Goal: Information Seeking & Learning: Find contact information

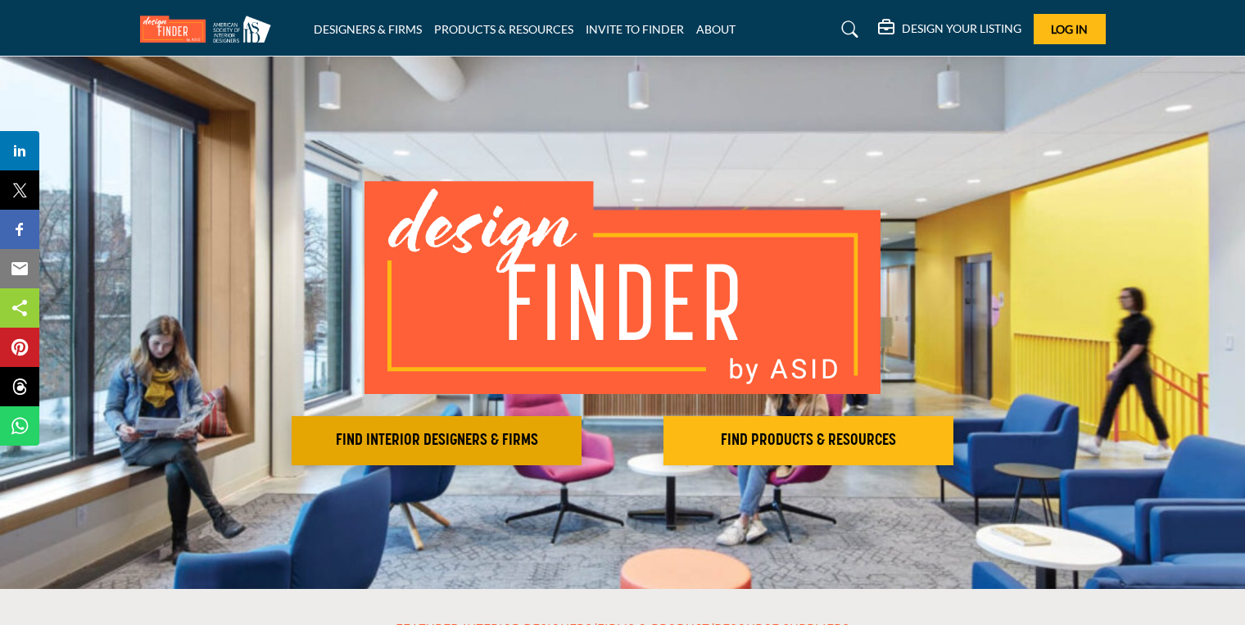
click at [542, 446] on h2 "FIND INTERIOR DESIGNERS & FIRMS" at bounding box center [437, 441] width 280 height 20
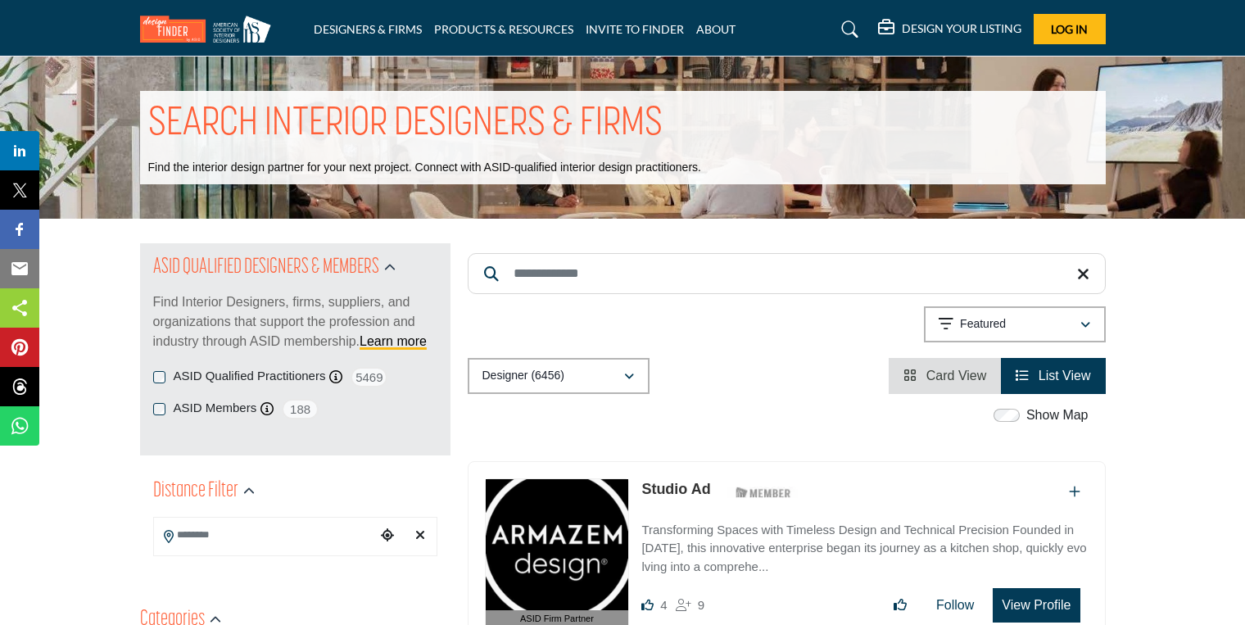
click at [593, 269] on input "Search Keyword" at bounding box center [787, 273] width 638 height 41
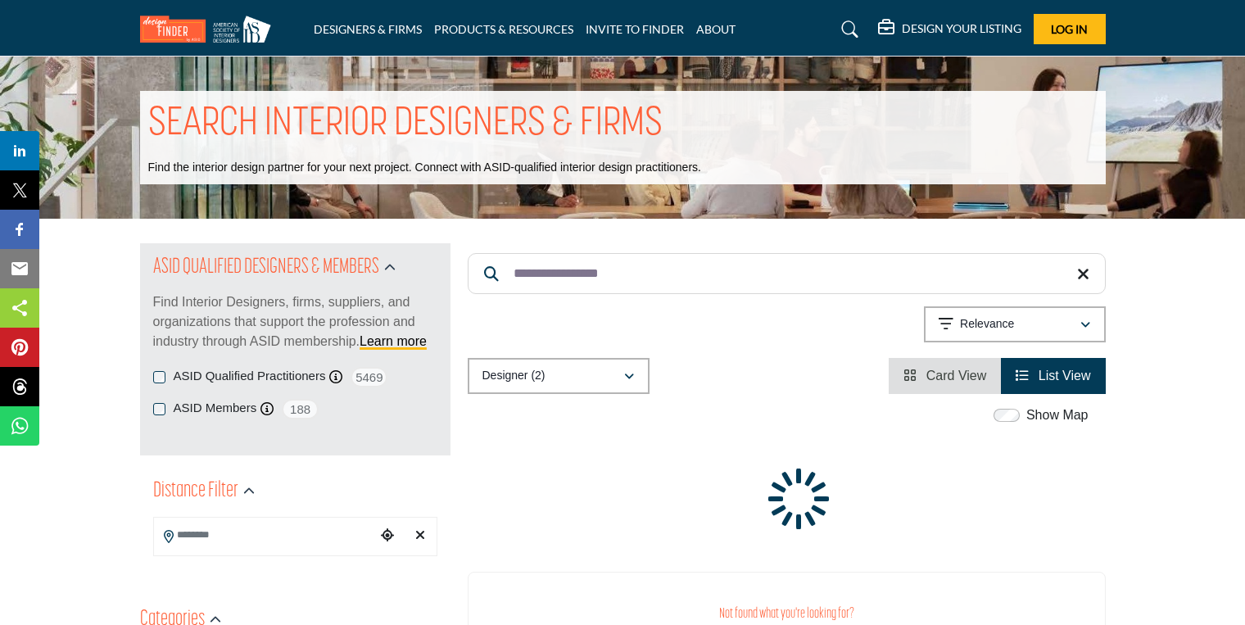
type input "**********"
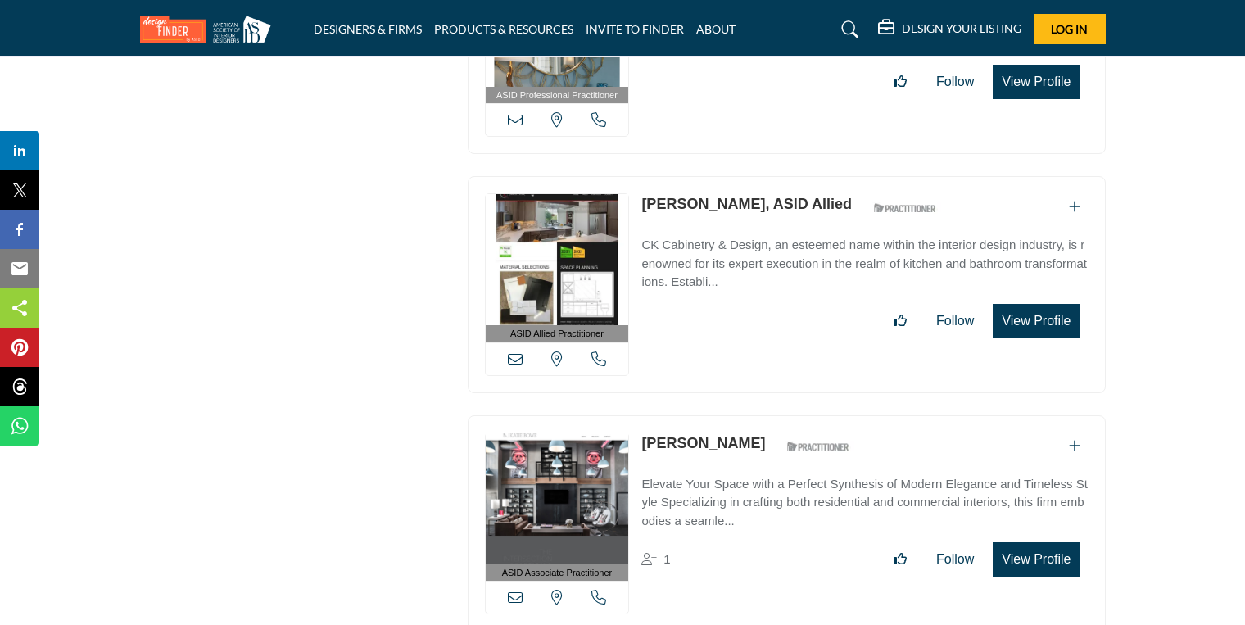
scroll to position [6030, 0]
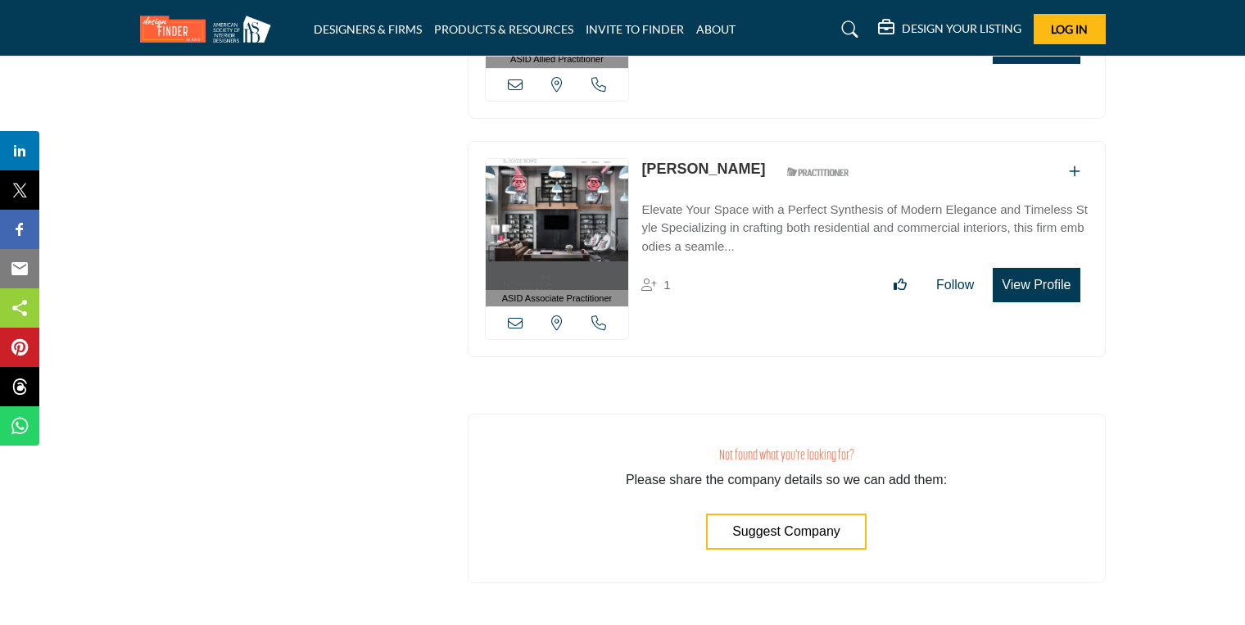
click at [849, 28] on icon at bounding box center [850, 29] width 16 height 16
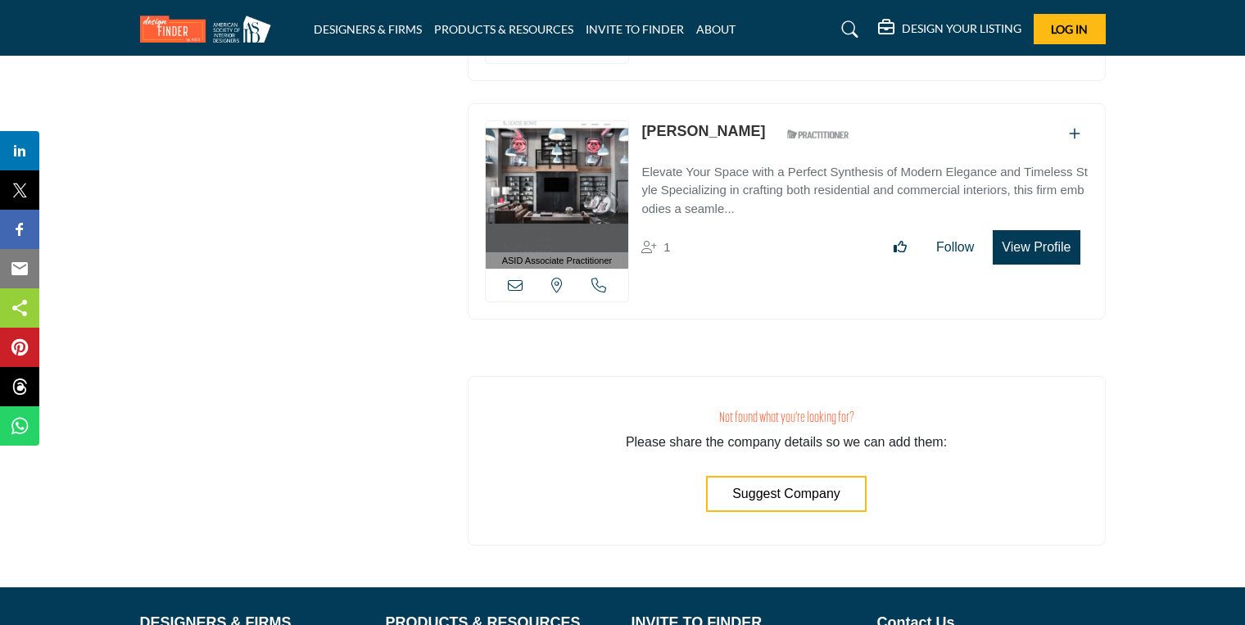
scroll to position [6091, 0]
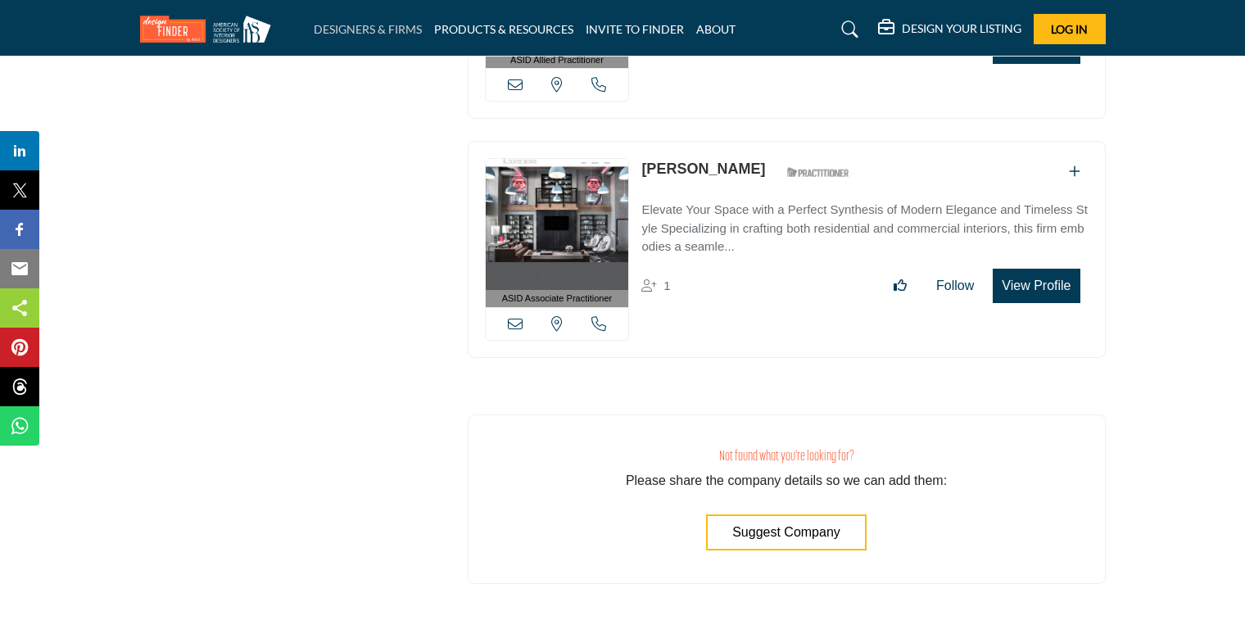
click at [393, 32] on link "DESIGNERS & FIRMS" at bounding box center [368, 29] width 108 height 14
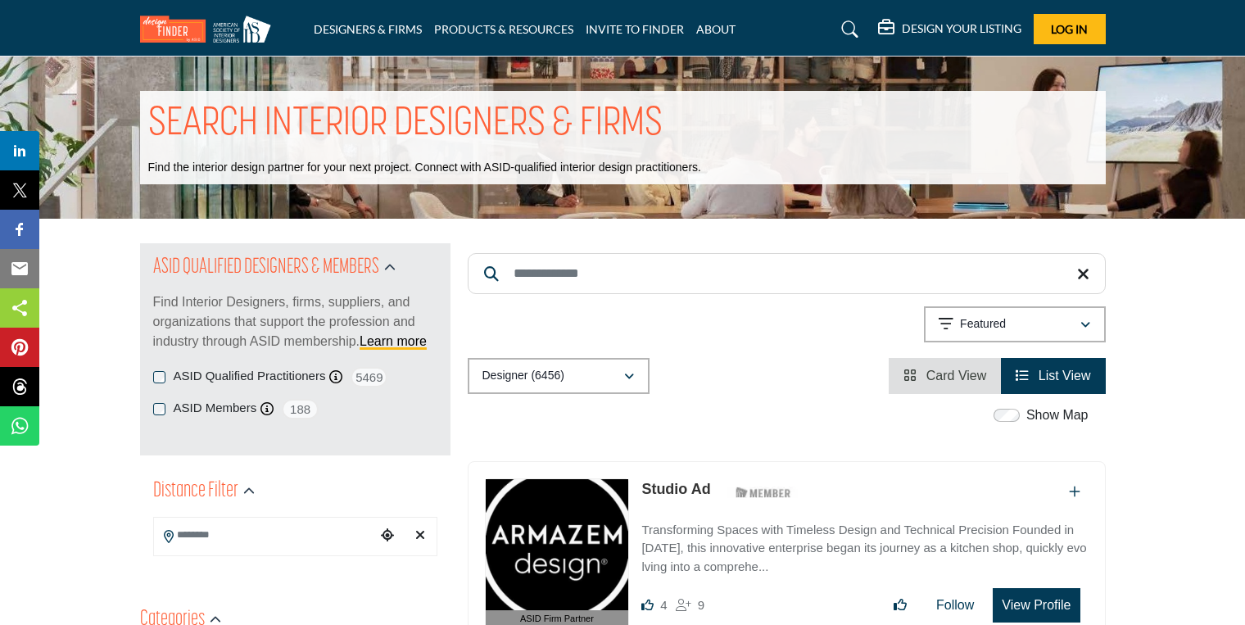
click at [564, 277] on input "Search Keyword" at bounding box center [787, 273] width 638 height 41
type input "**********"
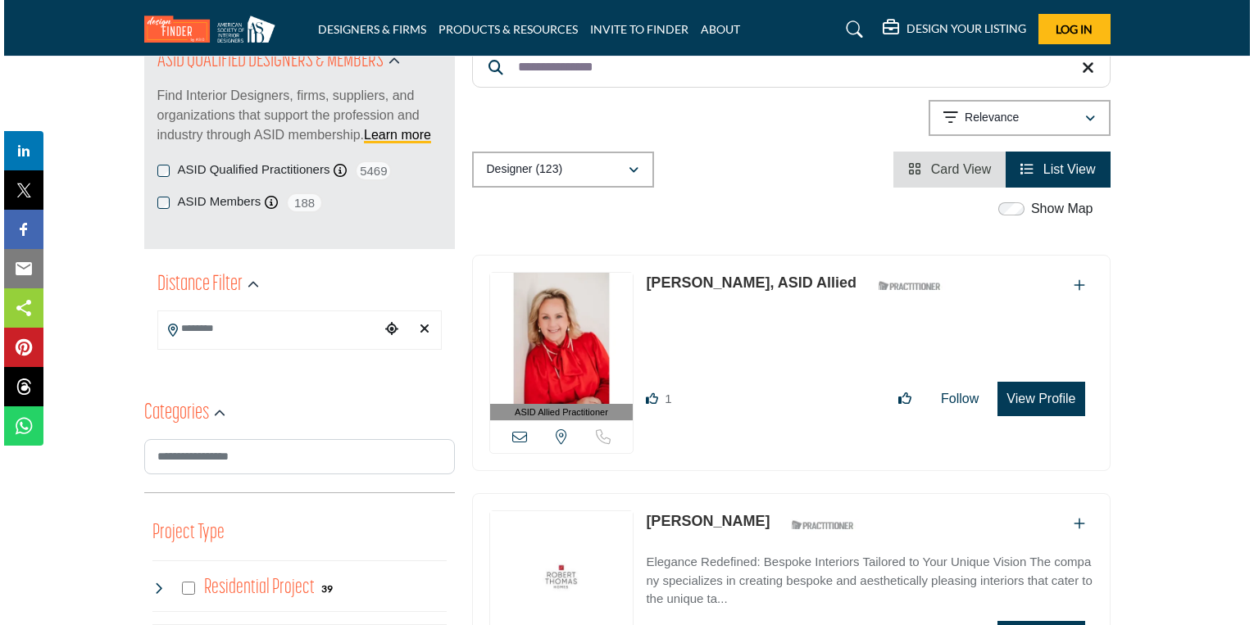
scroll to position [197, 0]
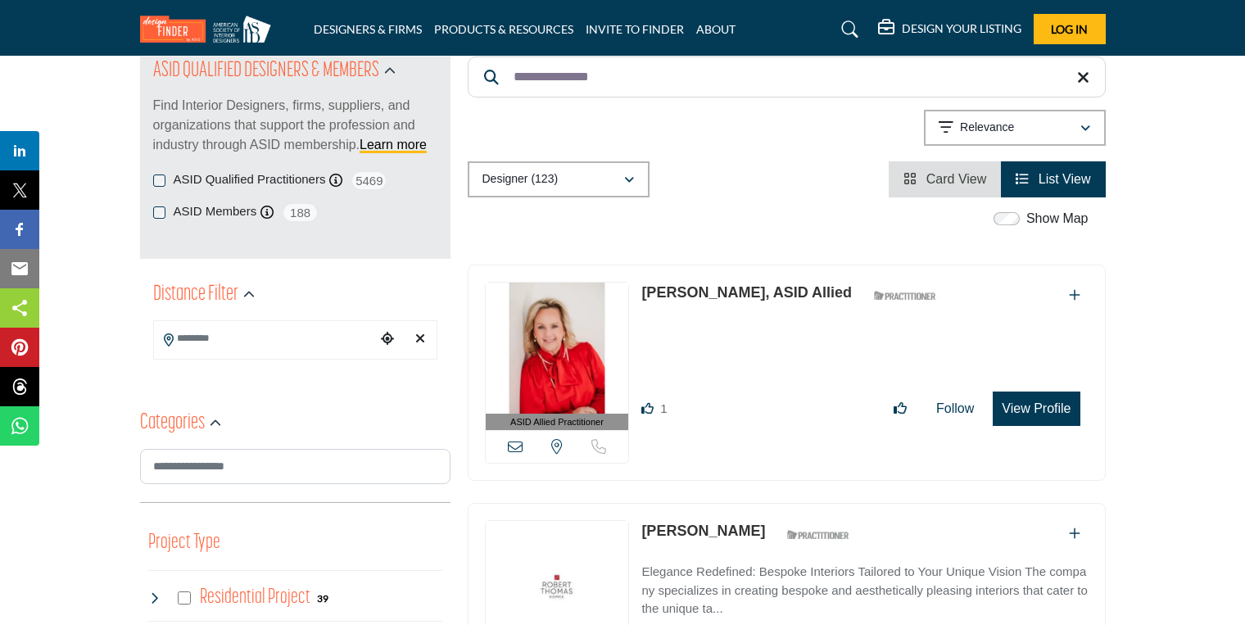
click at [1029, 400] on button "View Profile" at bounding box center [1036, 409] width 87 height 34
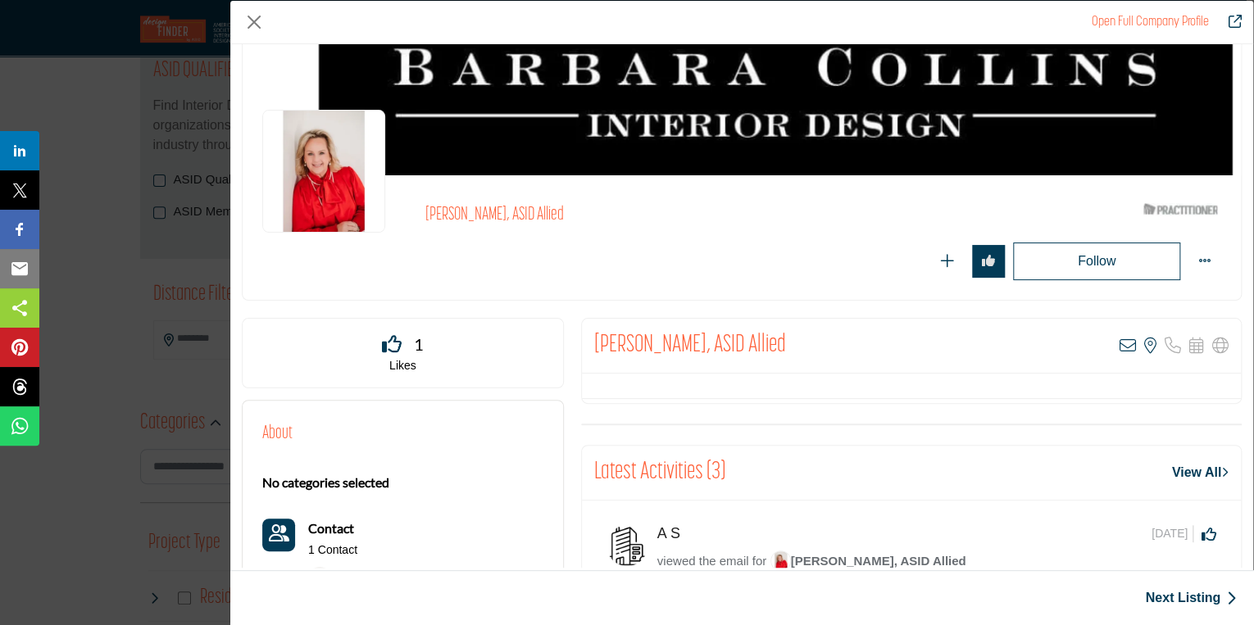
scroll to position [0, 0]
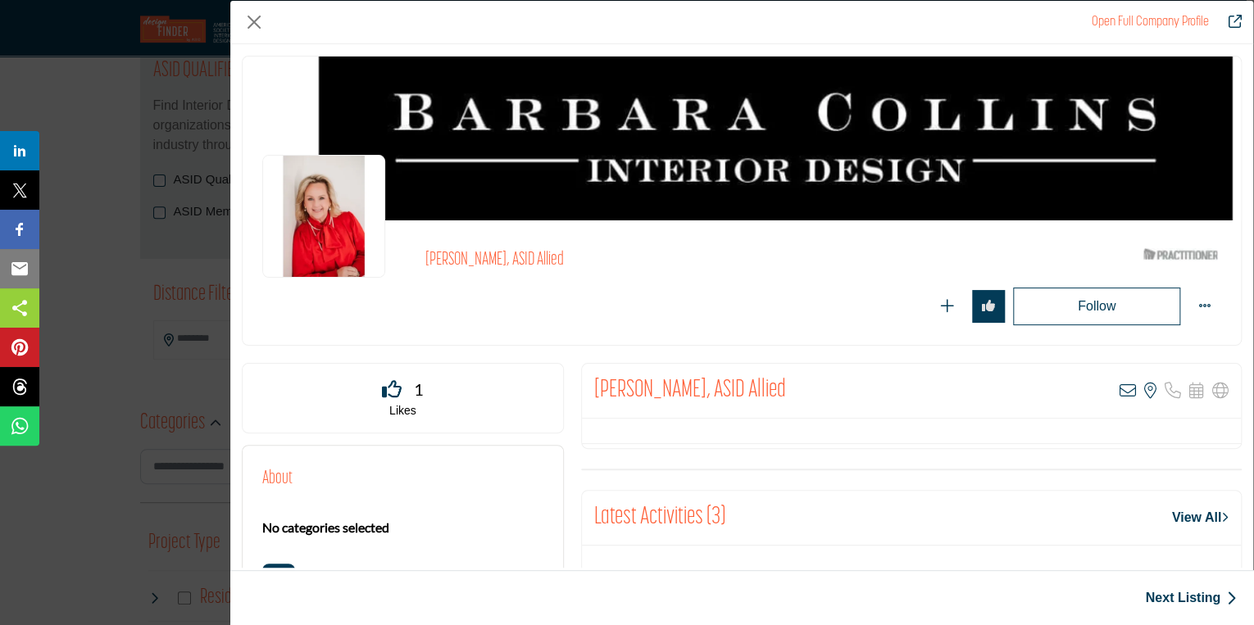
click at [1159, 22] on link "Open Full Company Profile" at bounding box center [1149, 22] width 117 height 13
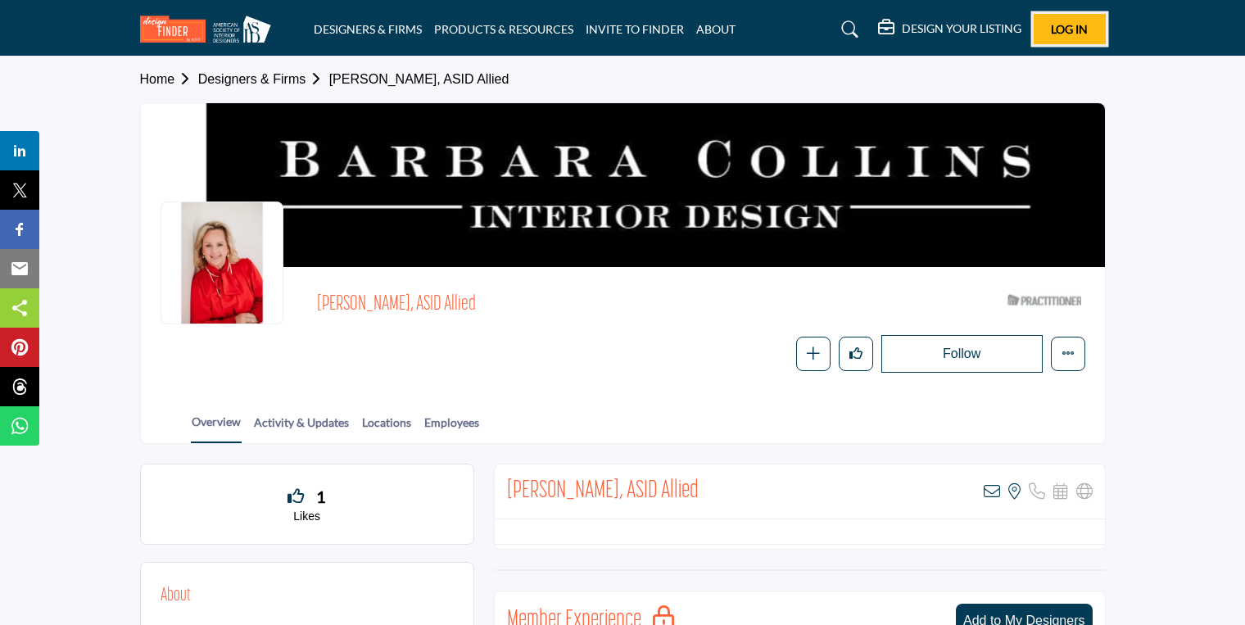
click at [1072, 26] on span "Log In" at bounding box center [1069, 29] width 37 height 14
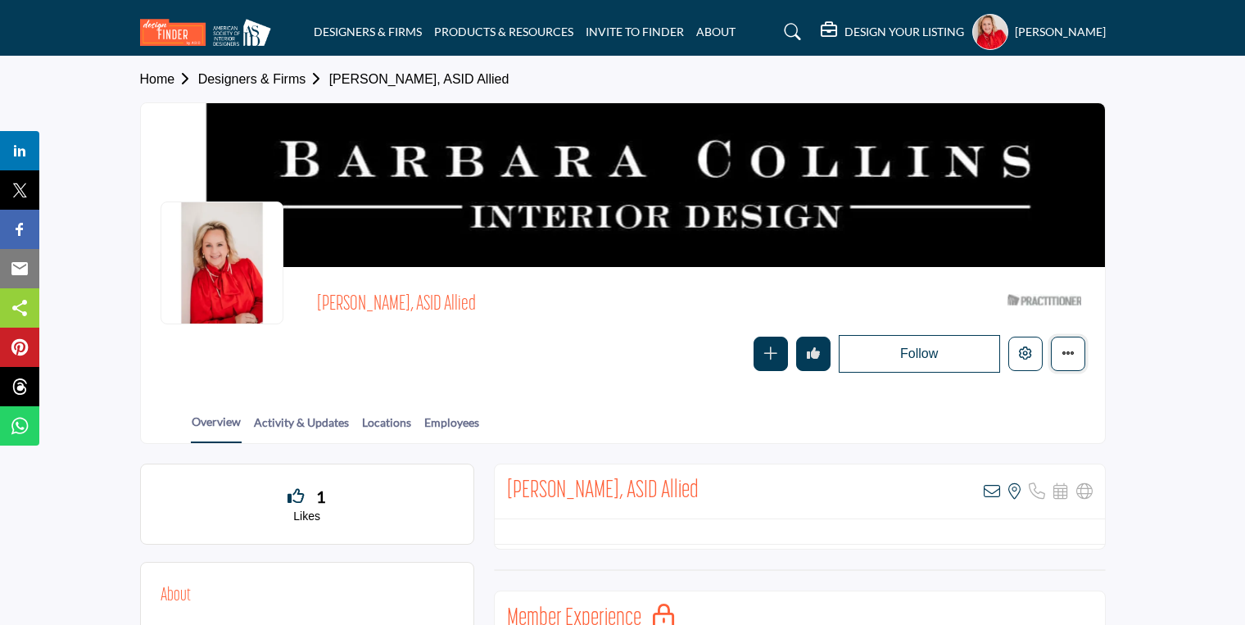
click at [1065, 353] on icon "More details" at bounding box center [1068, 353] width 13 height 13
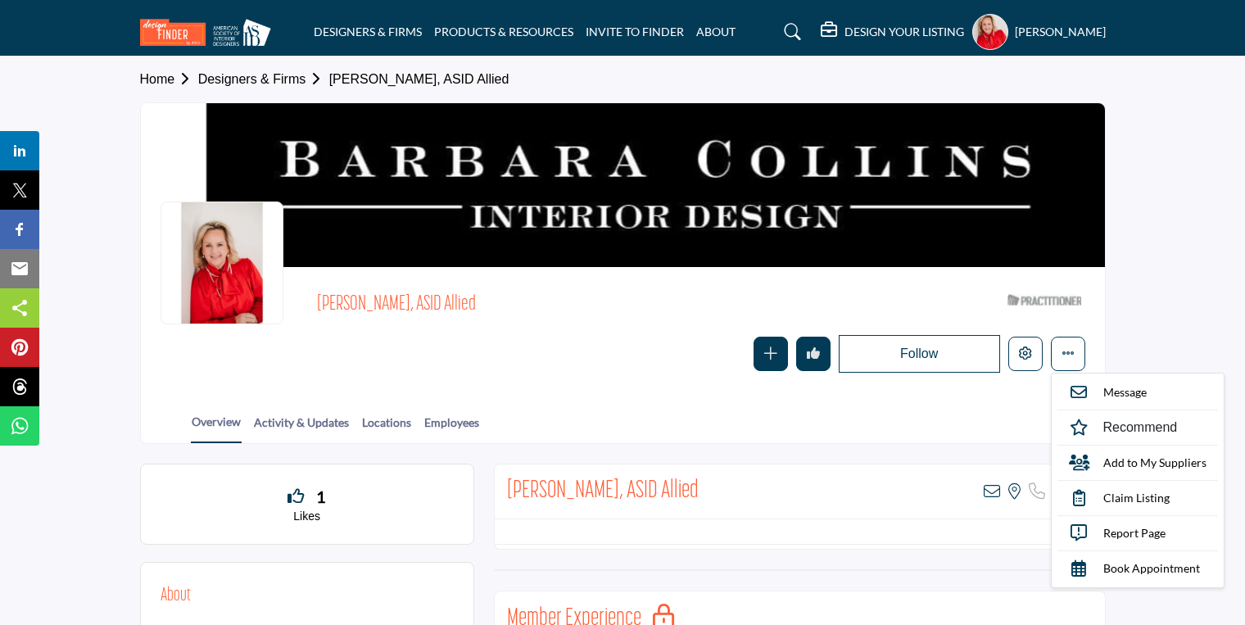
click at [1154, 286] on section "Home Designers & Firms [PERSON_NAME], ASID Allied [PERSON_NAME], ASID Allied AS…" at bounding box center [622, 251] width 1245 height 388
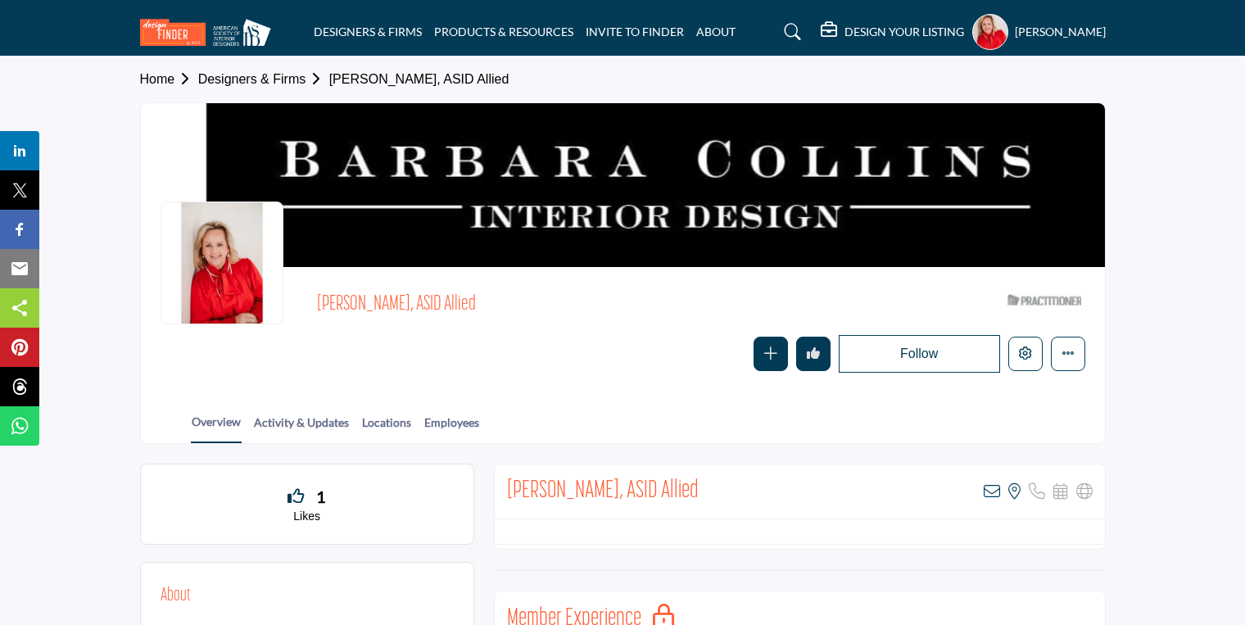
click at [973, 26] on profile-featured-27470b3f-d0f8-4da5-82a8-0f8481782150 "Show hide supplier dropdown" at bounding box center [991, 32] width 36 height 36
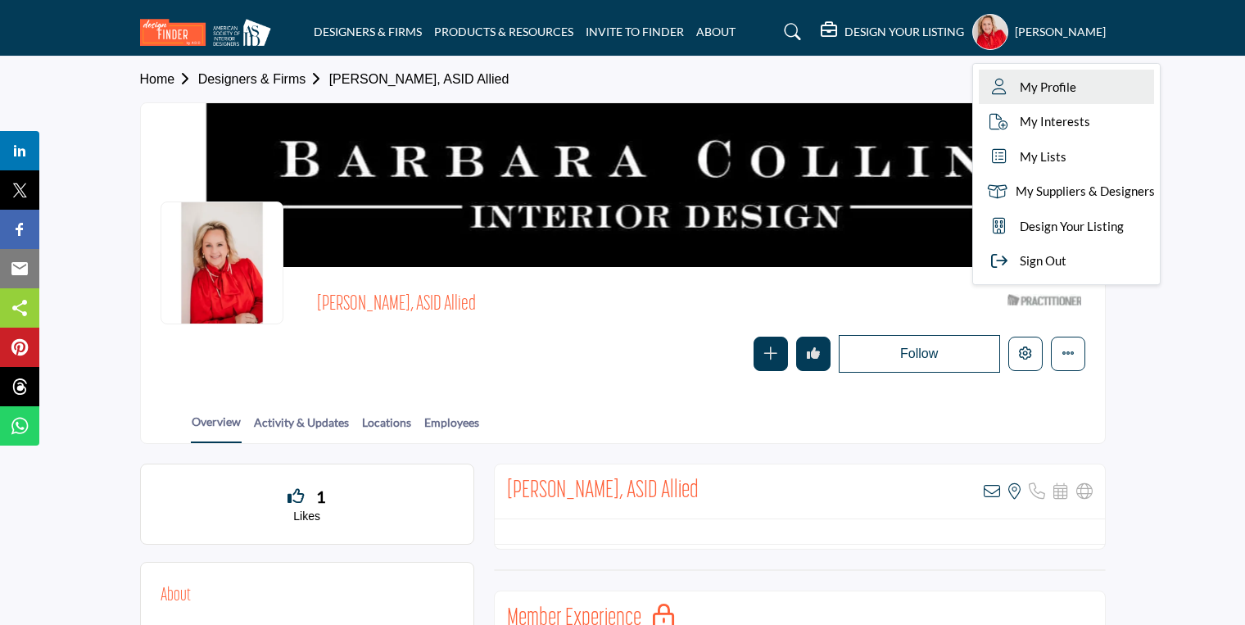
click at [1020, 87] on span "My Profile" at bounding box center [1048, 87] width 57 height 19
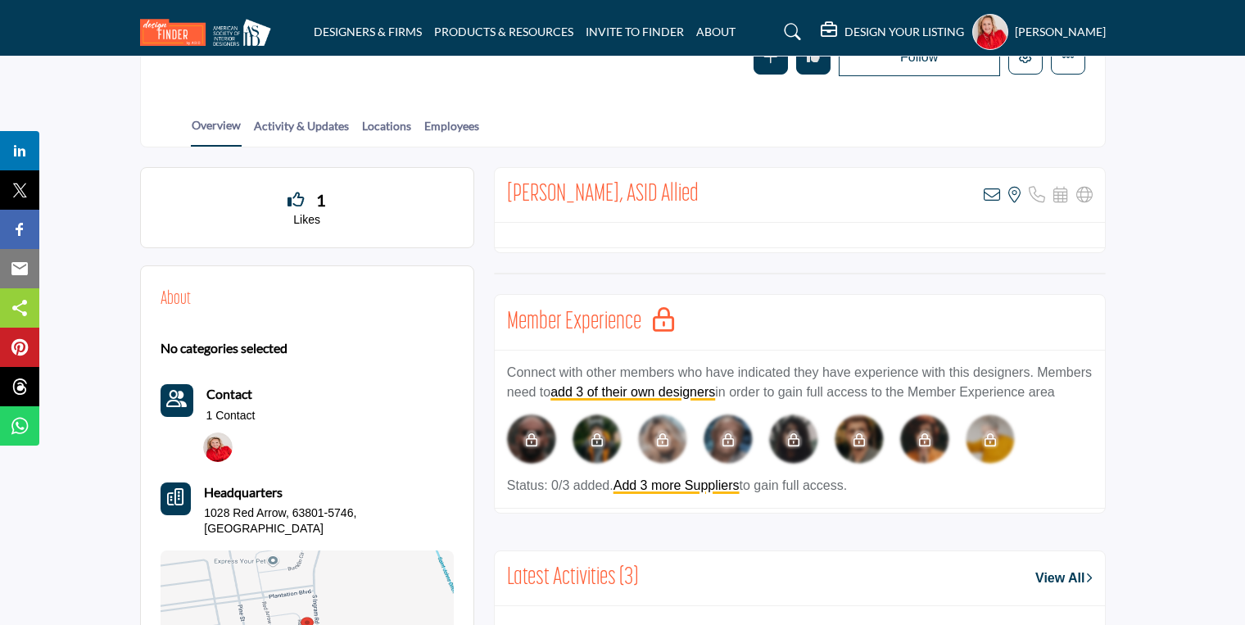
scroll to position [328, 0]
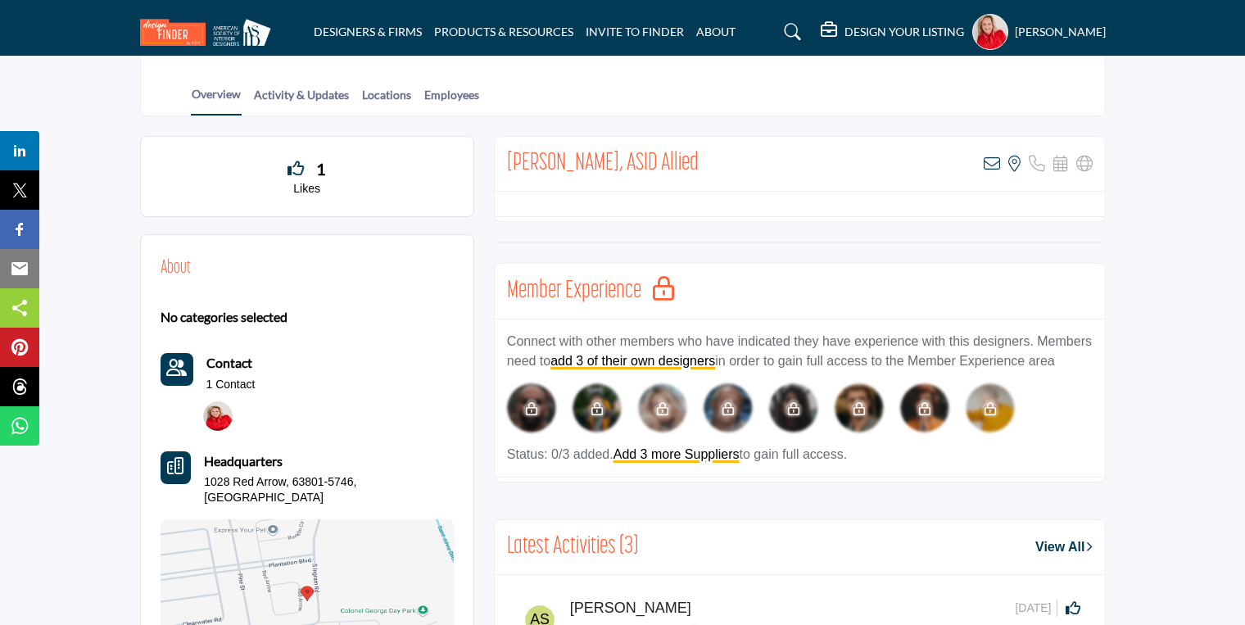
click at [190, 472] on button "Headquarter icon" at bounding box center [176, 467] width 31 height 33
click at [170, 469] on icon "Headquarter icon" at bounding box center [175, 466] width 16 height 16
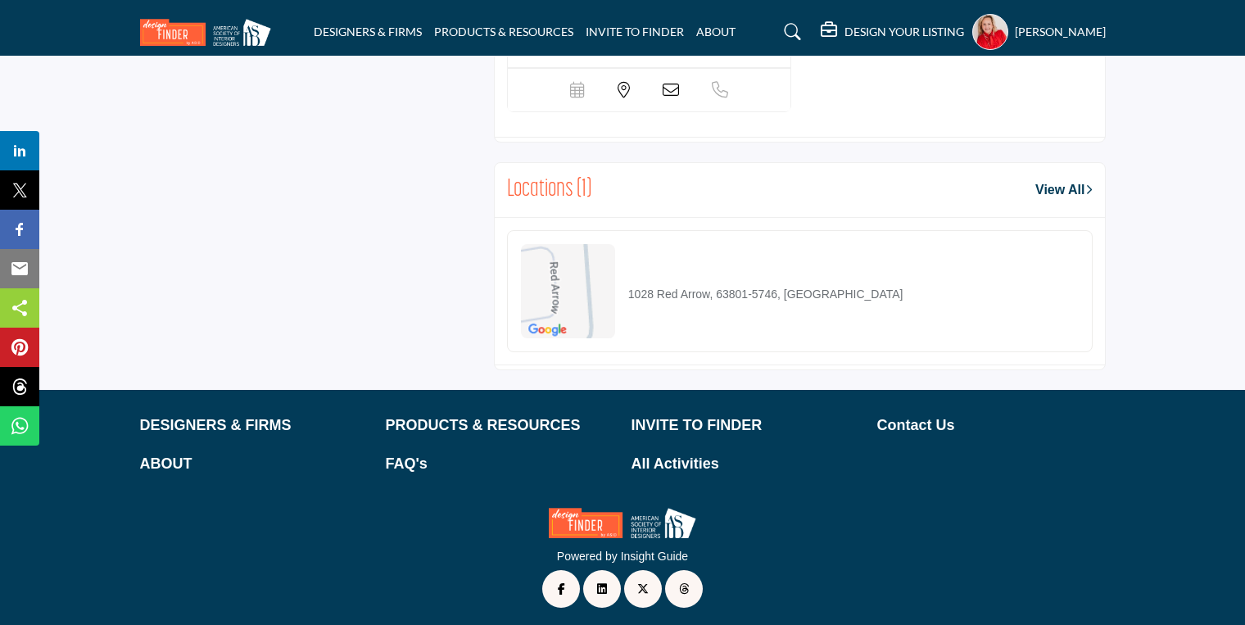
scroll to position [878, 0]
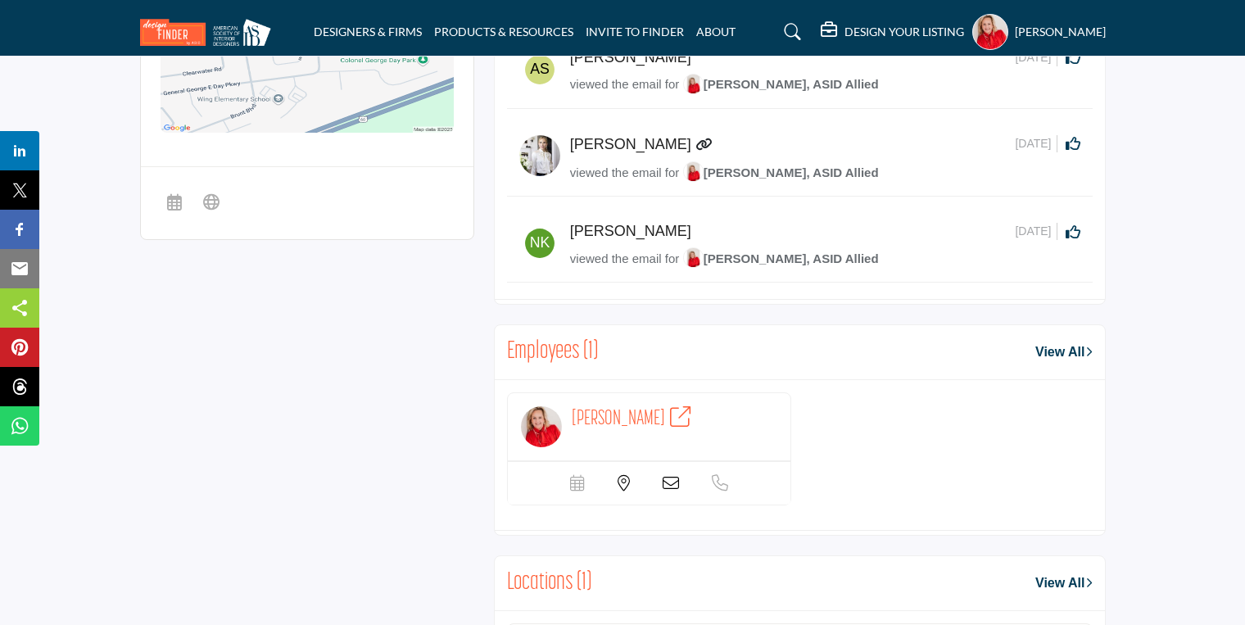
click at [973, 37] on profile-featured-27470b3f-d0f8-4da5-82a8-0f8481782150 "Show hide supplier dropdown" at bounding box center [991, 32] width 36 height 36
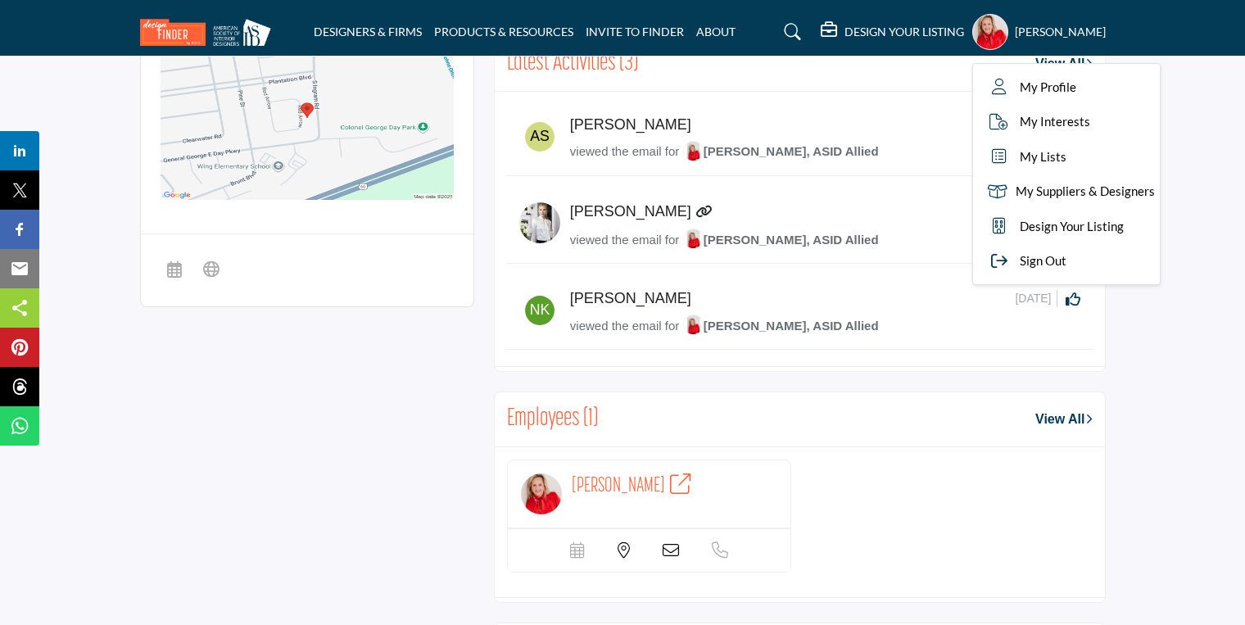
scroll to position [616, 0]
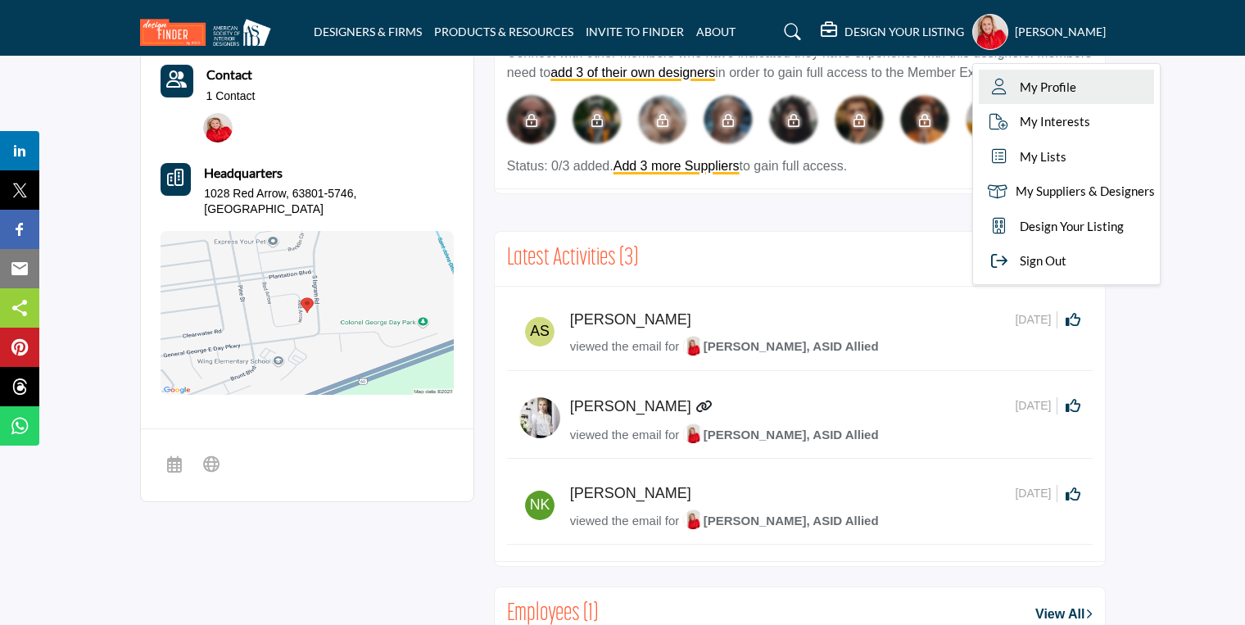
click at [1020, 82] on span "My Profile" at bounding box center [1048, 87] width 57 height 19
